Goal: Browse casually: Explore the website without a specific task or goal

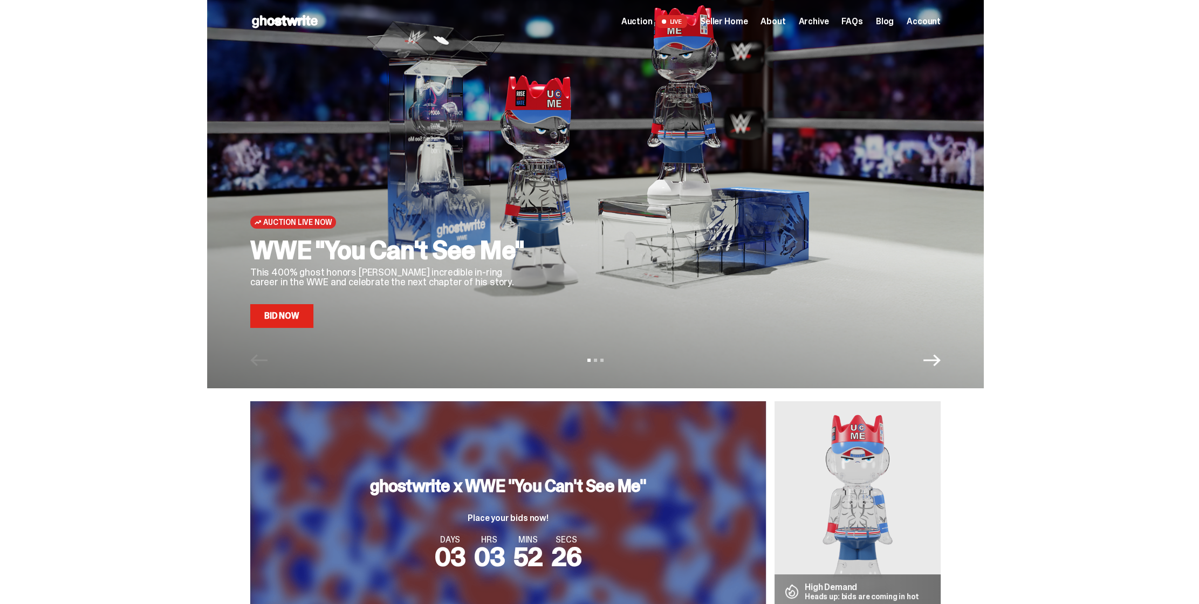
click at [821, 23] on span "Archive" at bounding box center [813, 21] width 30 height 9
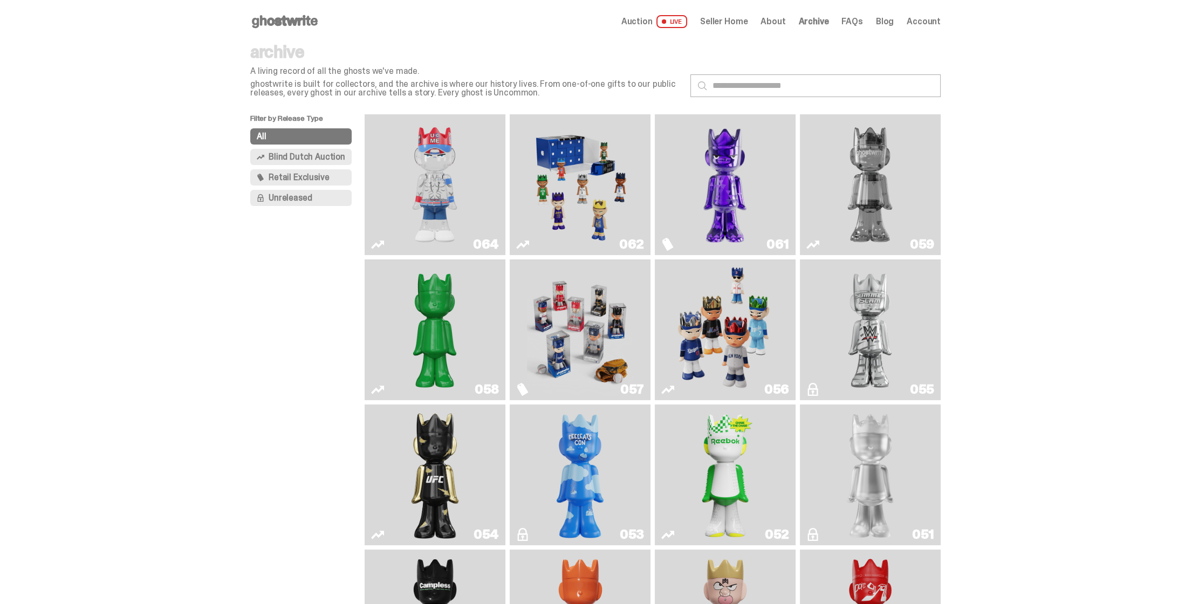
click at [565, 308] on img "Game Face (2025)" at bounding box center [580, 330] width 106 height 132
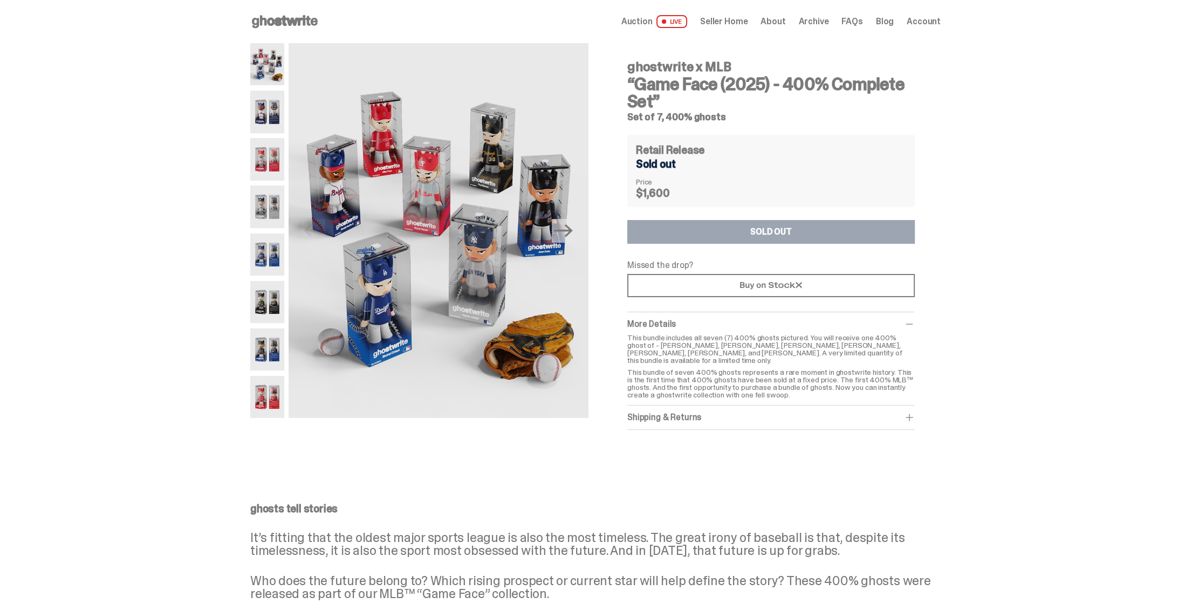
click at [272, 399] on img at bounding box center [267, 397] width 34 height 42
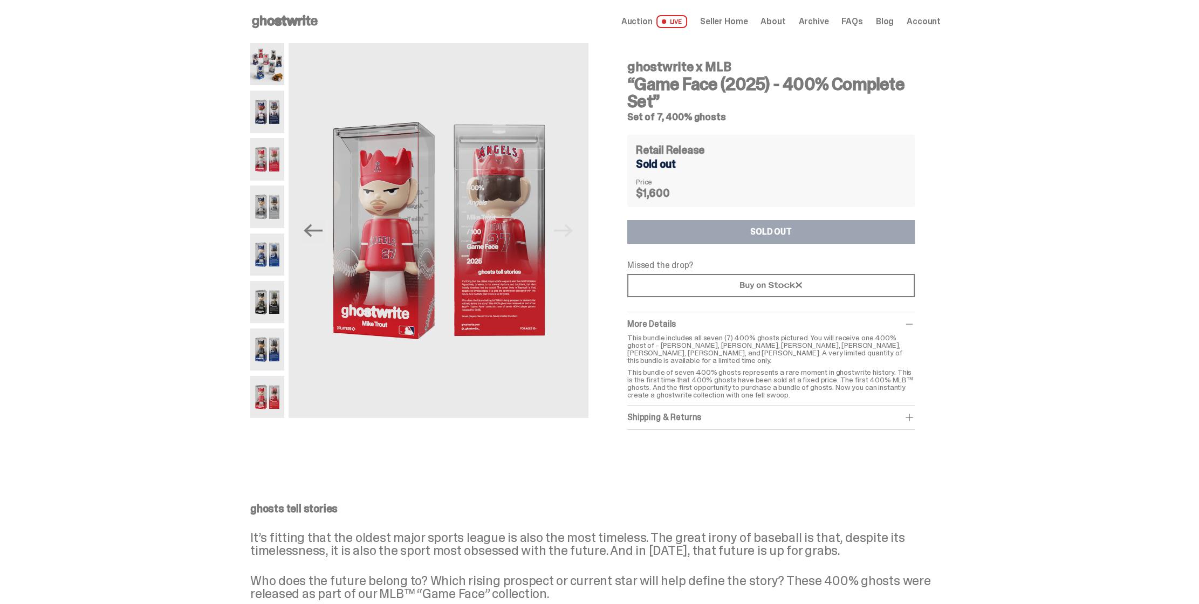
click at [1107, 187] on div "ghostwrite x MLB “Game Face (2025) - 400% Complete Set” Set of 7, 400% ghosts P…" at bounding box center [595, 247] width 1191 height 408
click at [828, 22] on span "Archive" at bounding box center [813, 21] width 30 height 9
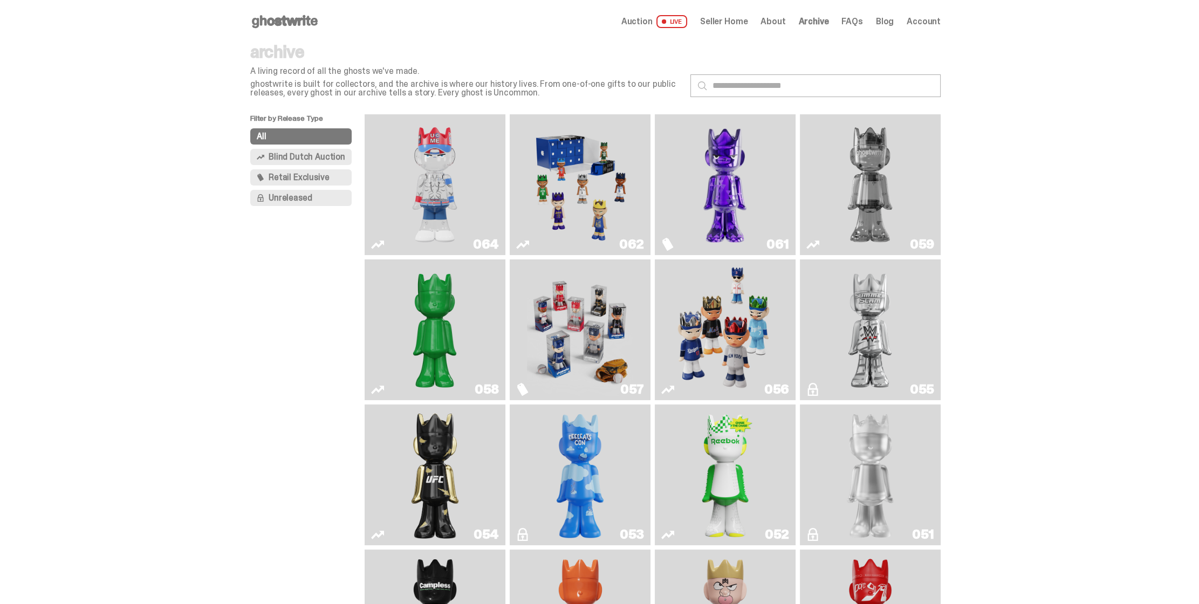
click at [725, 328] on img "Game Face (2025)" at bounding box center [725, 330] width 106 height 132
click at [653, 17] on span "Auction" at bounding box center [637, 21] width 31 height 9
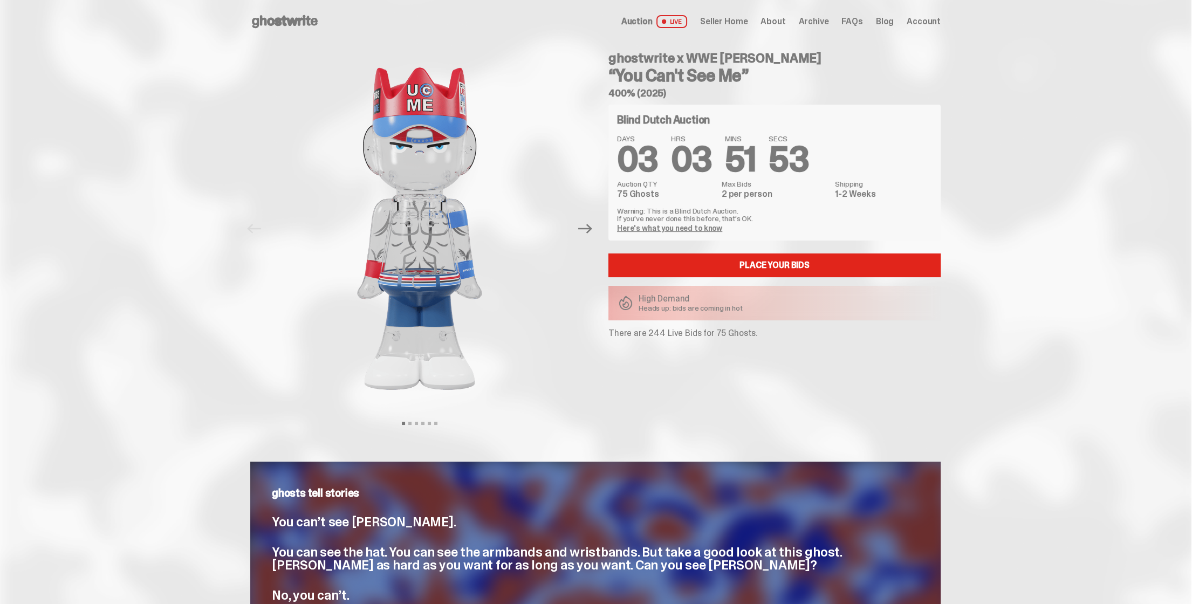
click at [293, 26] on icon at bounding box center [284, 21] width 69 height 17
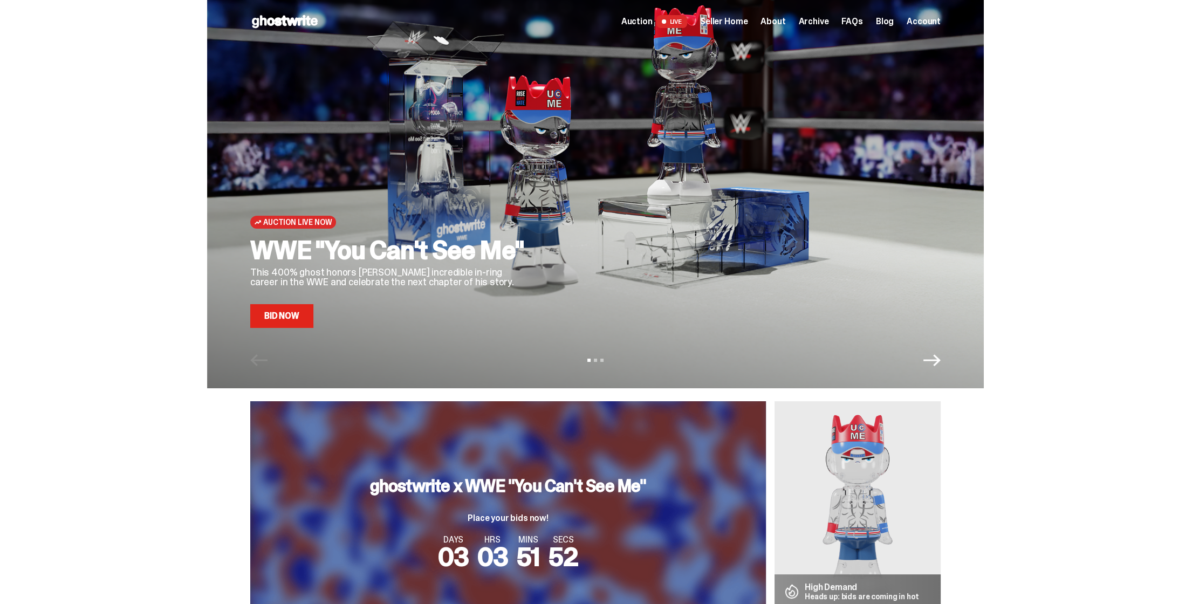
click at [933, 359] on icon "Next" at bounding box center [932, 360] width 17 height 17
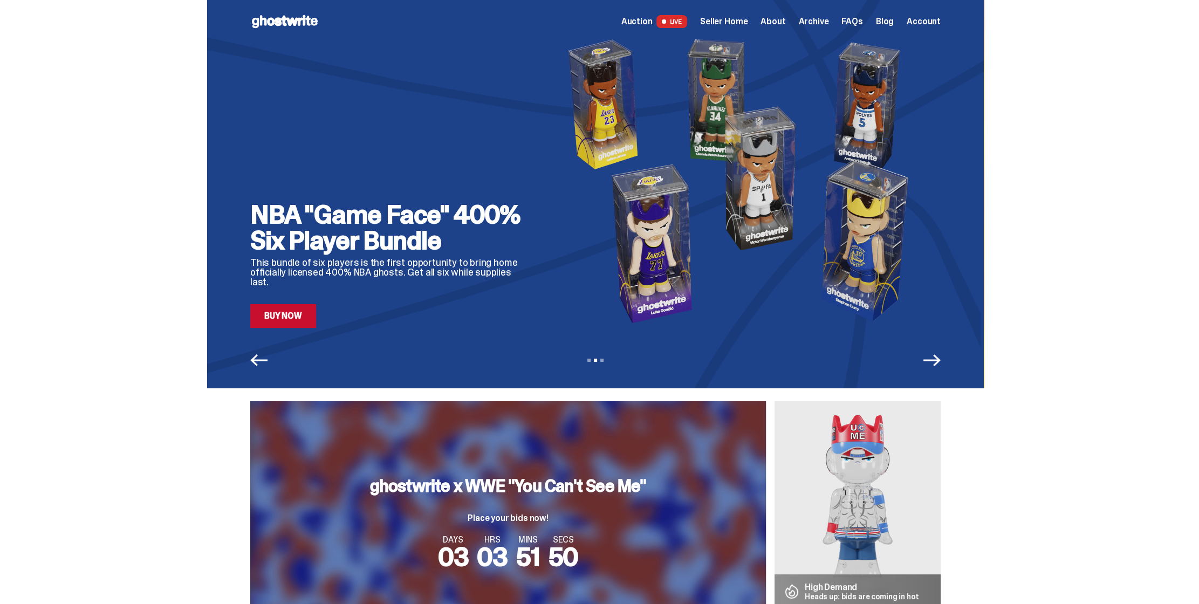
click at [675, 194] on img at bounding box center [744, 180] width 393 height 295
click at [285, 318] on link "Buy Now" at bounding box center [283, 316] width 66 height 24
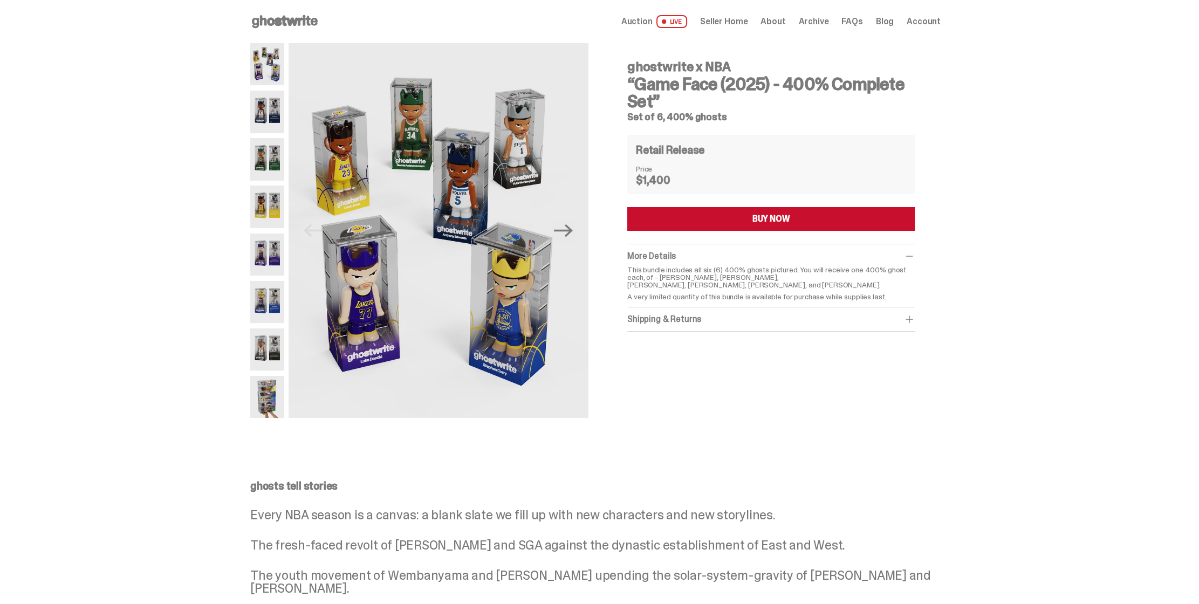
click at [269, 315] on img at bounding box center [267, 302] width 34 height 42
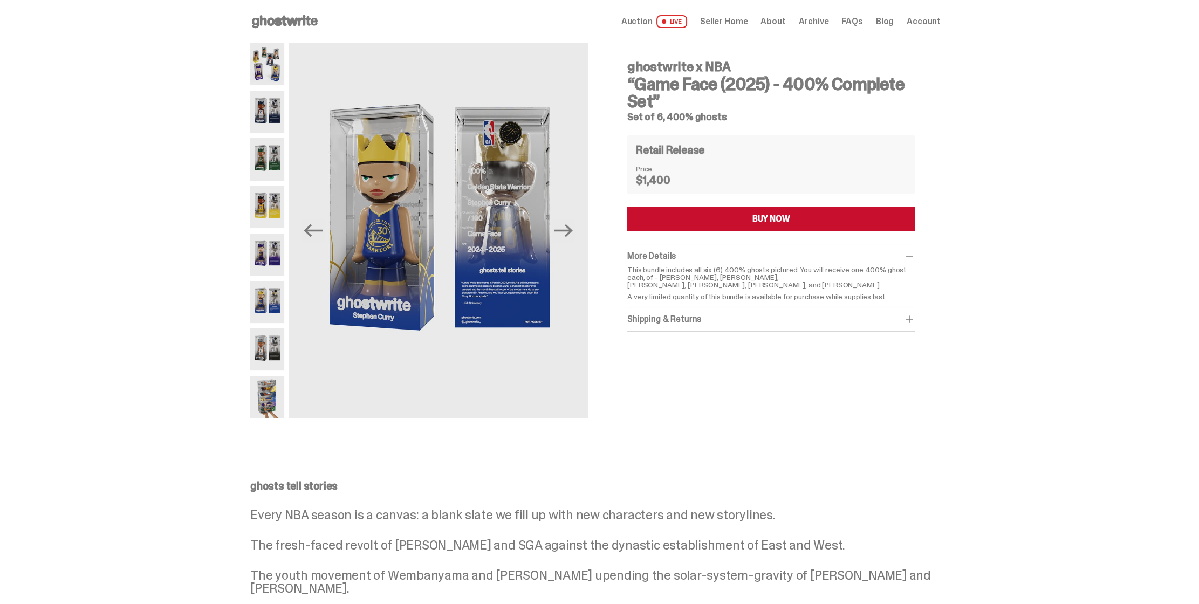
click at [979, 361] on div "ghostwrite x NBA “Game Face (2025) - 400% Complete Set” Set of 6, 400% ghosts P…" at bounding box center [595, 236] width 1191 height 386
